Goal: Task Accomplishment & Management: Manage account settings

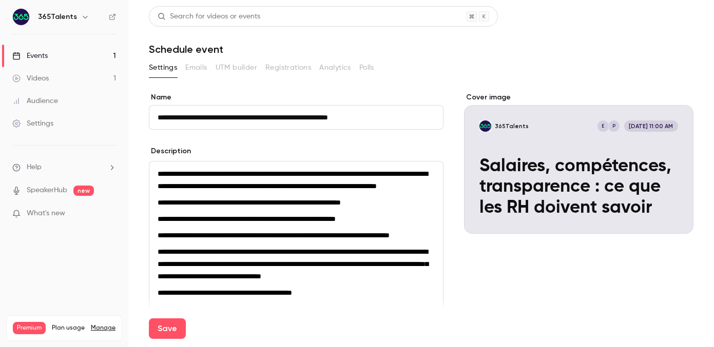
scroll to position [569, 0]
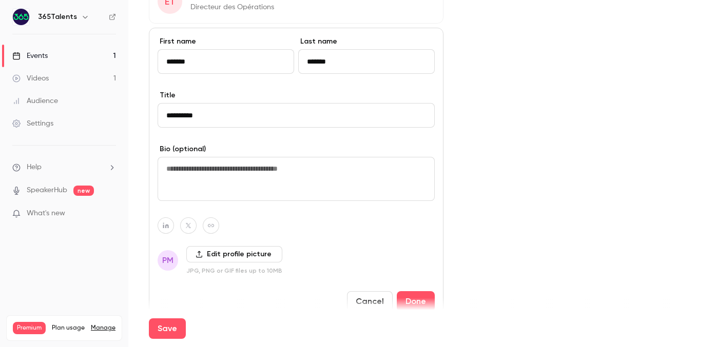
click at [202, 201] on textarea at bounding box center [296, 179] width 277 height 44
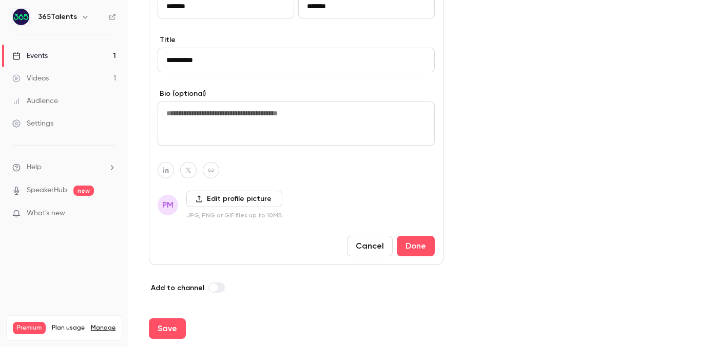
scroll to position [661, 0]
click at [226, 197] on label "Edit profile picture" at bounding box center [234, 199] width 96 height 16
click at [0, 0] on input "Edit profile picture" at bounding box center [0, 0] width 0 height 0
click at [243, 204] on label "Edit profile picture" at bounding box center [234, 199] width 96 height 16
click at [0, 0] on input "Edit profile picture" at bounding box center [0, 0] width 0 height 0
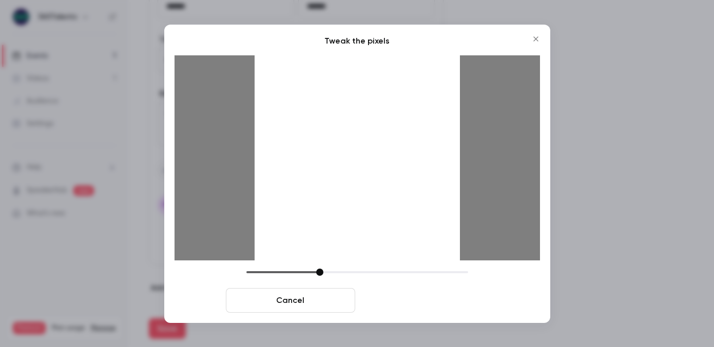
click at [424, 305] on button "Crop and save" at bounding box center [423, 300] width 129 height 25
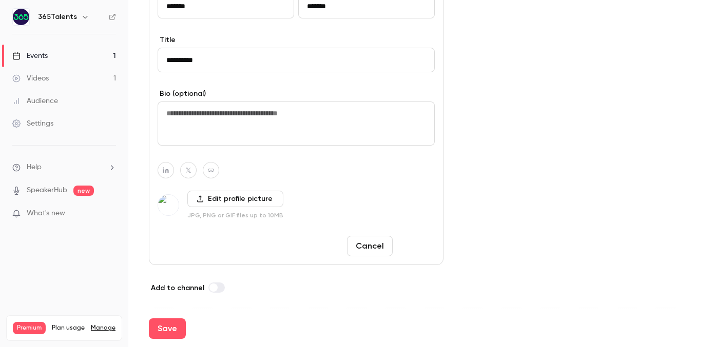
click at [421, 248] on button "Done" at bounding box center [416, 246] width 38 height 21
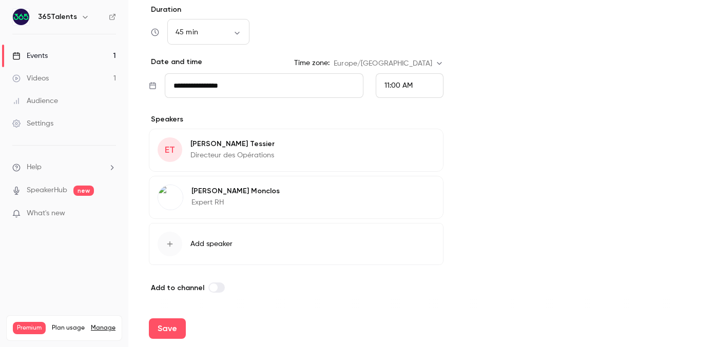
click at [422, 146] on button "Edit" at bounding box center [415, 146] width 37 height 16
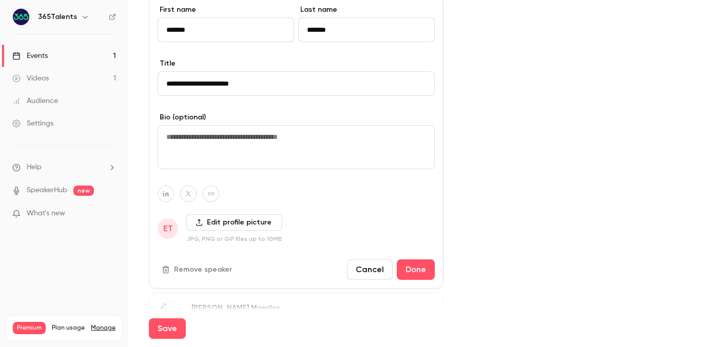
scroll to position [642, 0]
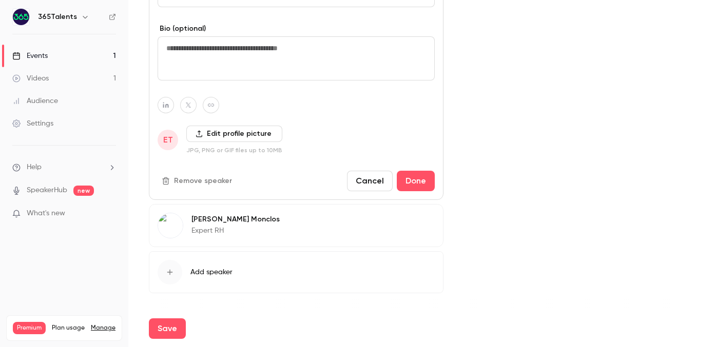
click at [228, 142] on label "Edit profile picture" at bounding box center [234, 134] width 96 height 16
click at [0, 0] on input "Edit profile picture" at bounding box center [0, 0] width 0 height 0
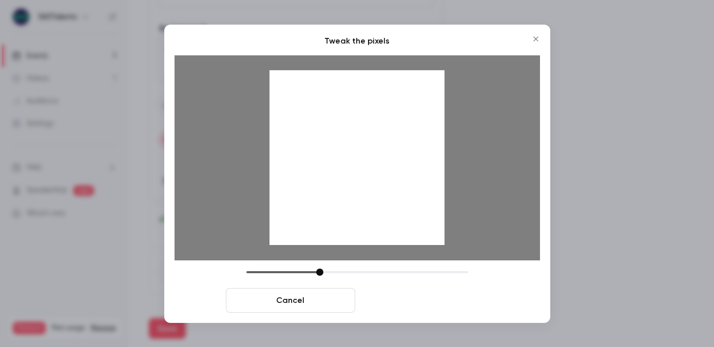
click at [426, 305] on button "Crop and save" at bounding box center [423, 300] width 129 height 25
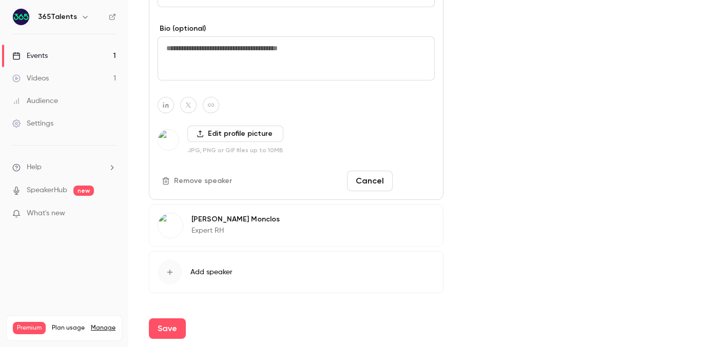
click at [420, 191] on button "Done" at bounding box center [416, 181] width 38 height 21
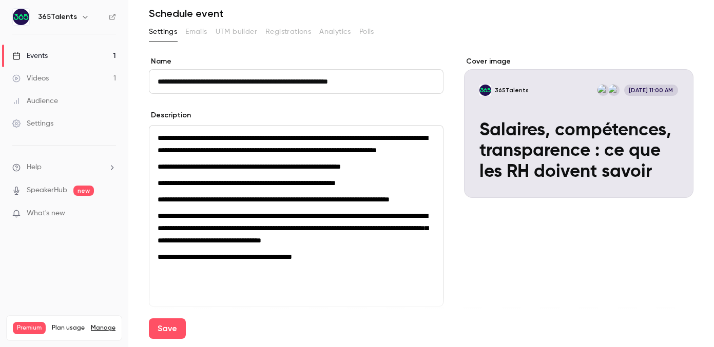
scroll to position [32, 0]
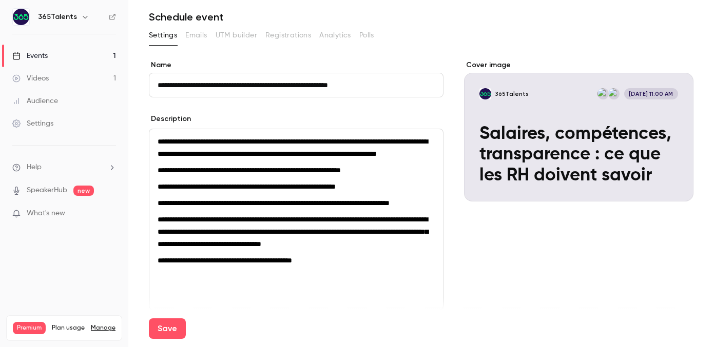
click at [370, 85] on input "**********" at bounding box center [296, 85] width 295 height 25
paste input "********"
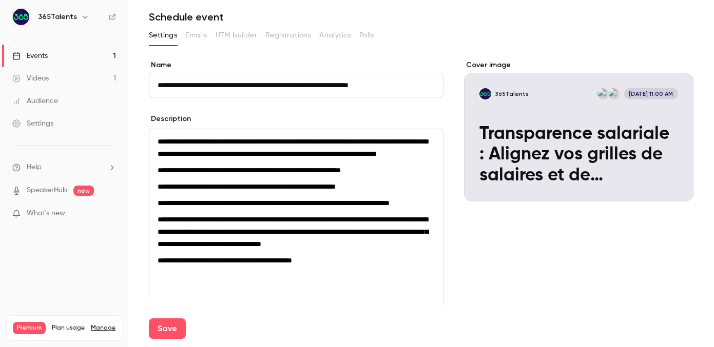
type input "**********"
click at [372, 160] on p "**********" at bounding box center [296, 147] width 277 height 25
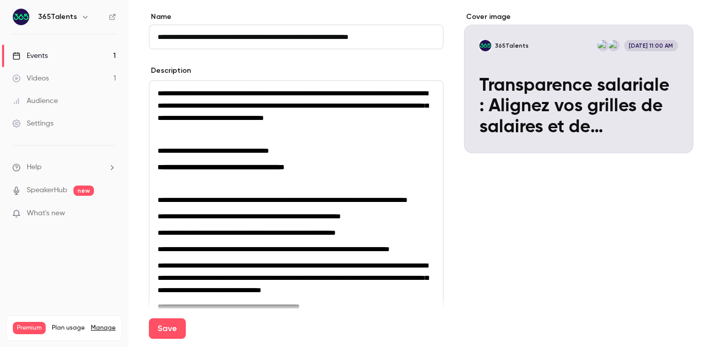
scroll to position [92, 0]
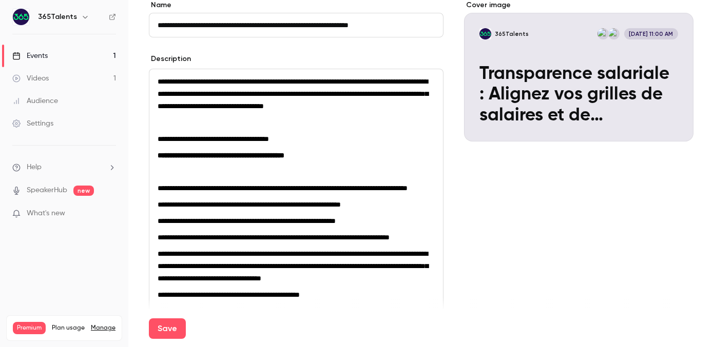
click at [290, 129] on p "editor" at bounding box center [296, 122] width 277 height 12
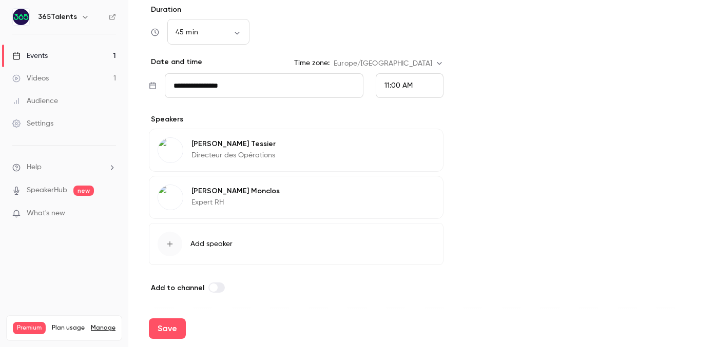
scroll to position [548, 0]
click at [171, 332] on button "Save" at bounding box center [167, 329] width 37 height 21
type input "**"
type input "**********"
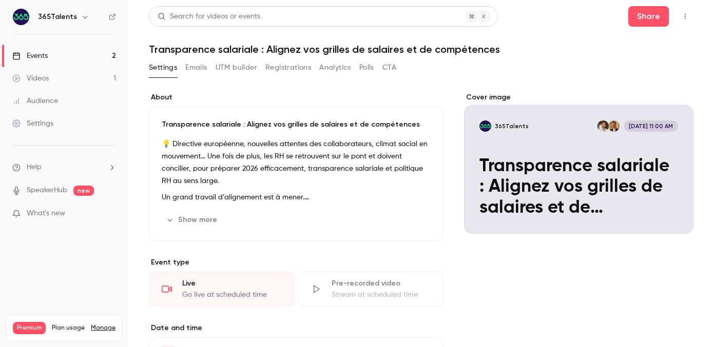
click at [687, 19] on icon "button" at bounding box center [685, 16] width 8 height 7
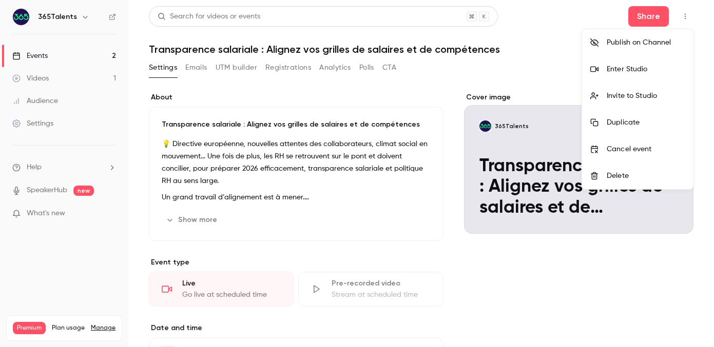
click at [571, 67] on div at bounding box center [357, 173] width 714 height 347
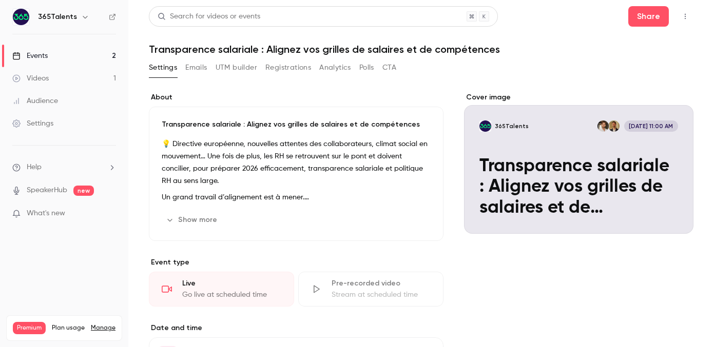
click at [200, 227] on button "Show more" at bounding box center [193, 220] width 62 height 16
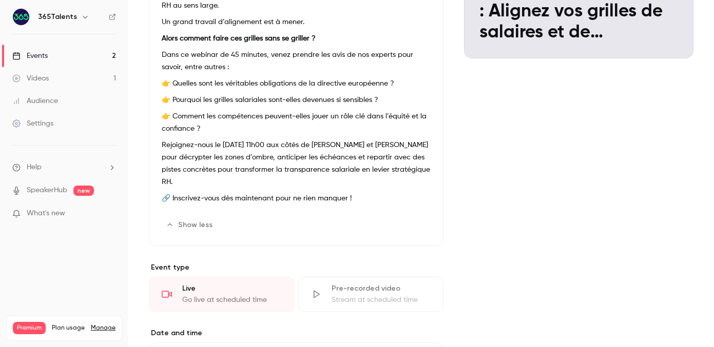
scroll to position [177, 0]
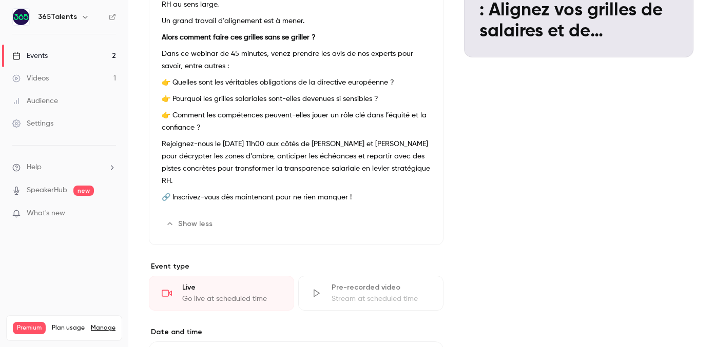
click at [111, 208] on div "What's new" at bounding box center [64, 213] width 104 height 11
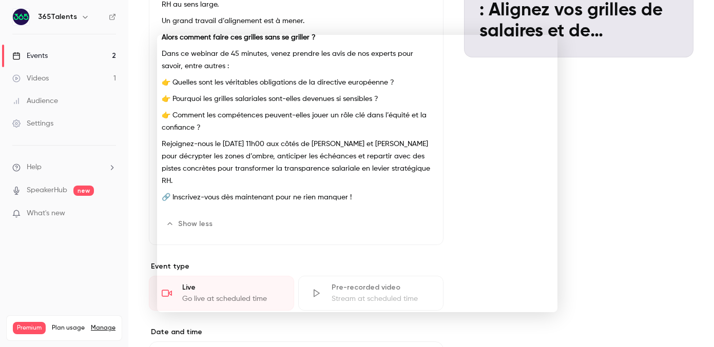
click at [629, 149] on div at bounding box center [357, 173] width 714 height 347
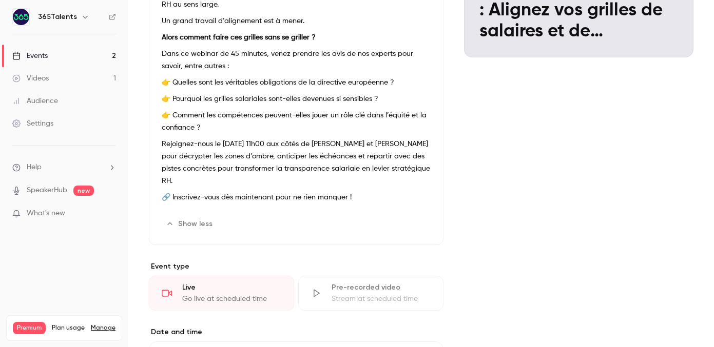
click at [99, 56] on link "Events 2" at bounding box center [64, 56] width 128 height 23
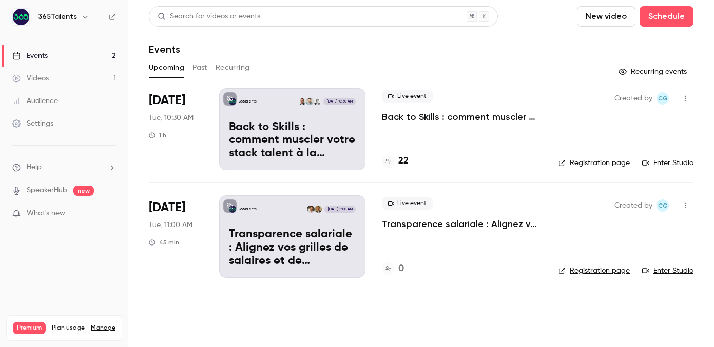
click at [229, 102] on button at bounding box center [229, 98] width 13 height 13
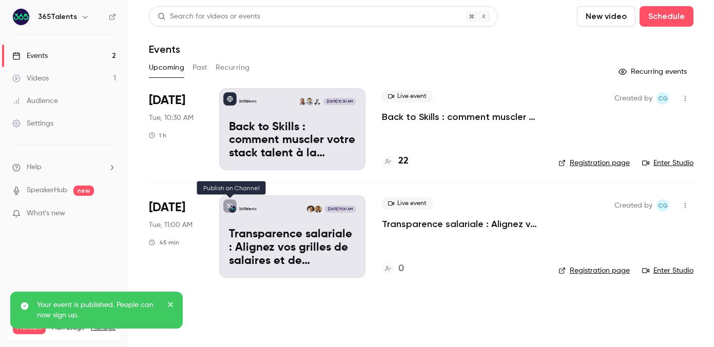
click at [230, 204] on icon at bounding box center [230, 206] width 6 height 6
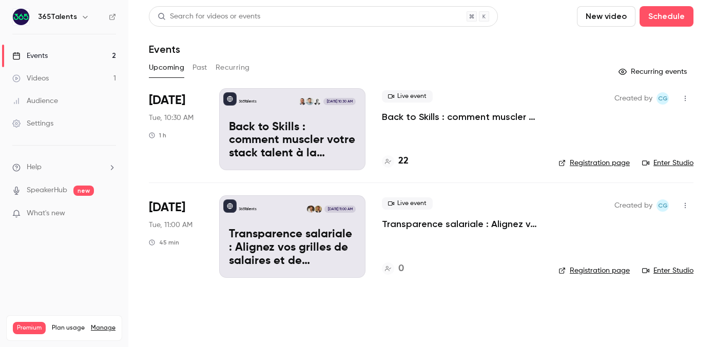
click at [576, 164] on link "Registration page" at bounding box center [593, 163] width 71 height 10
